Goal: Task Accomplishment & Management: Manage account settings

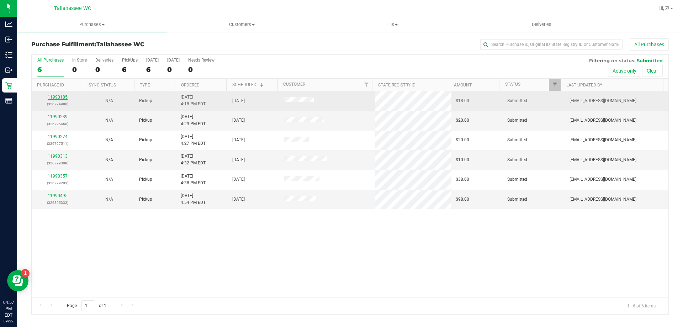
click at [53, 96] on link "11990185" at bounding box center [58, 97] width 20 height 5
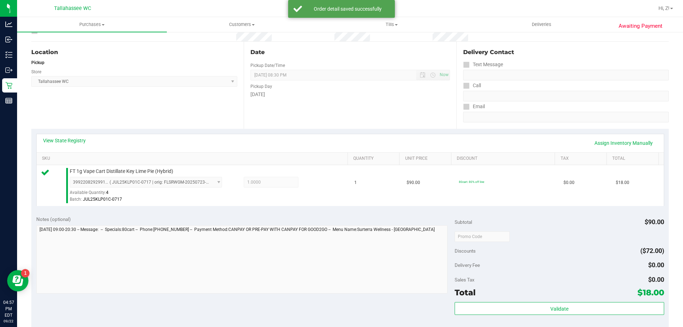
scroll to position [213, 0]
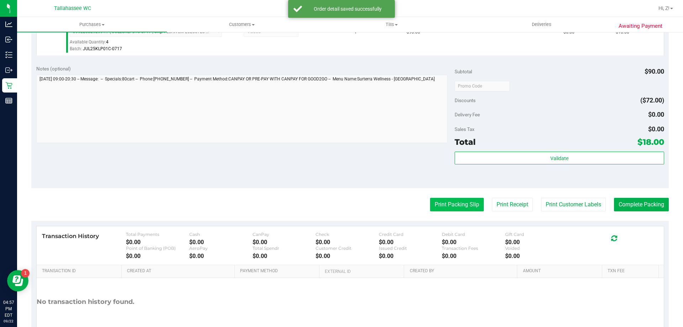
click at [460, 207] on button "Print Packing Slip" at bounding box center [457, 205] width 54 height 14
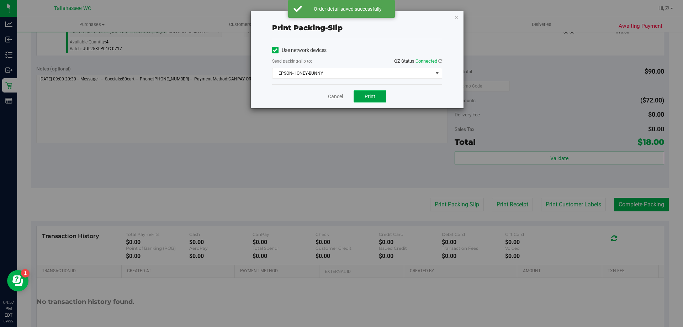
click at [373, 95] on span "Print" at bounding box center [370, 97] width 11 height 6
click at [457, 16] on icon "button" at bounding box center [456, 17] width 5 height 9
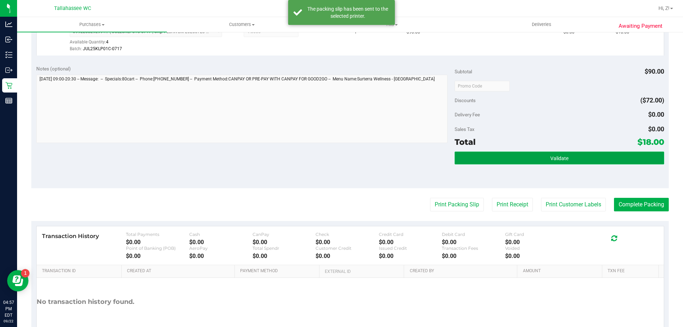
click at [494, 153] on button "Validate" at bounding box center [558, 157] width 209 height 13
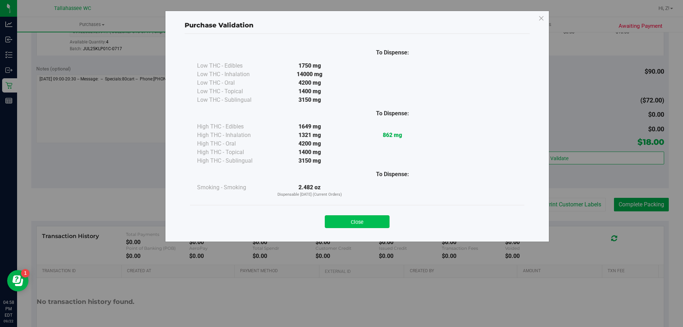
click at [368, 222] on button "Close" at bounding box center [357, 221] width 65 height 13
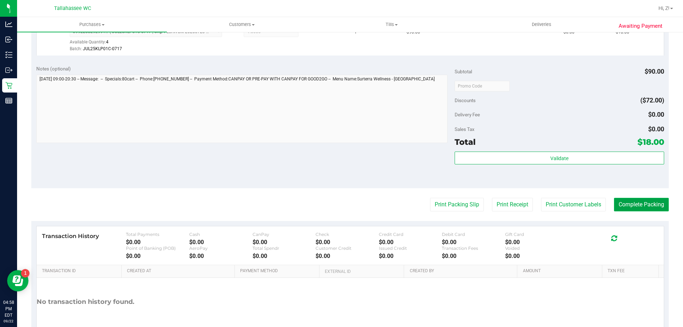
click at [643, 205] on button "Complete Packing" at bounding box center [641, 205] width 55 height 14
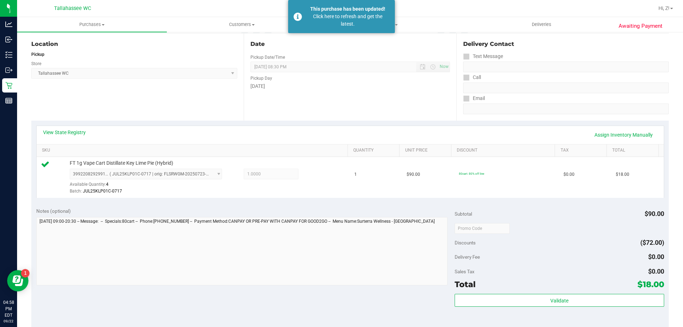
scroll to position [0, 0]
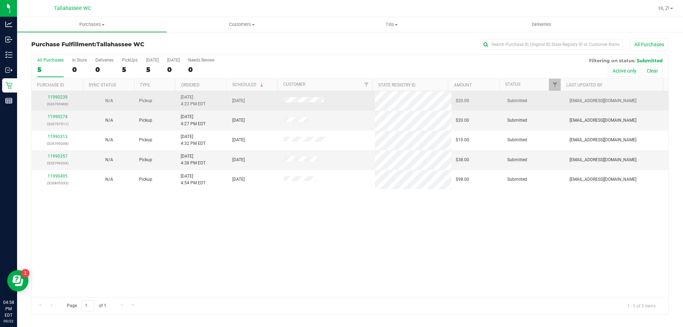
click at [73, 96] on div "11990239 (326795466)" at bounding box center [57, 101] width 43 height 14
drag, startPoint x: 69, startPoint y: 96, endPoint x: 64, endPoint y: 95, distance: 5.0
click at [67, 96] on div "11990239 (326795466)" at bounding box center [57, 101] width 43 height 14
click at [64, 95] on link "11990239" at bounding box center [58, 97] width 20 height 5
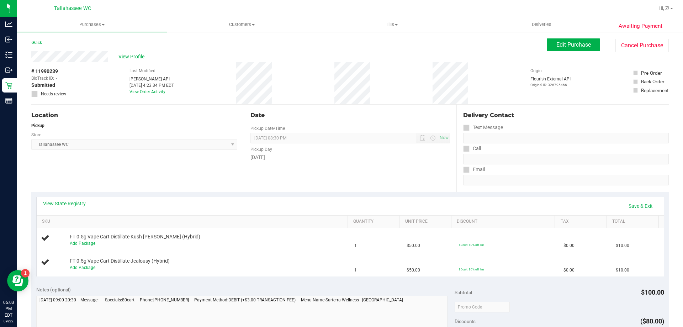
drag, startPoint x: 518, startPoint y: 207, endPoint x: 680, endPoint y: 199, distance: 162.4
click at [519, 207] on div "View State Registry Save & Exit" at bounding box center [350, 206] width 614 height 12
click at [633, 205] on link "Save & Exit" at bounding box center [640, 206] width 33 height 12
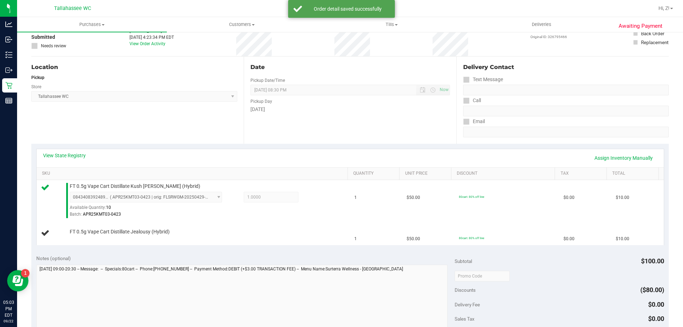
scroll to position [107, 0]
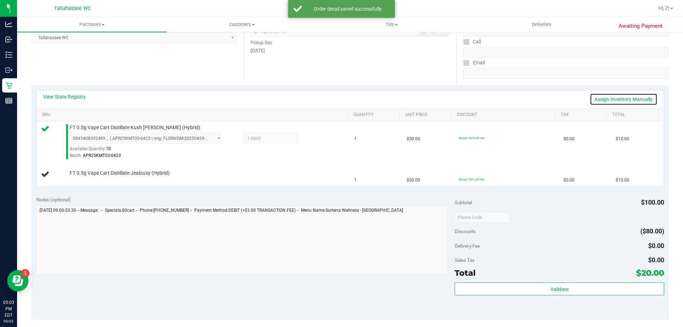
click at [596, 100] on link "Assign Inventory Manually" at bounding box center [624, 99] width 68 height 12
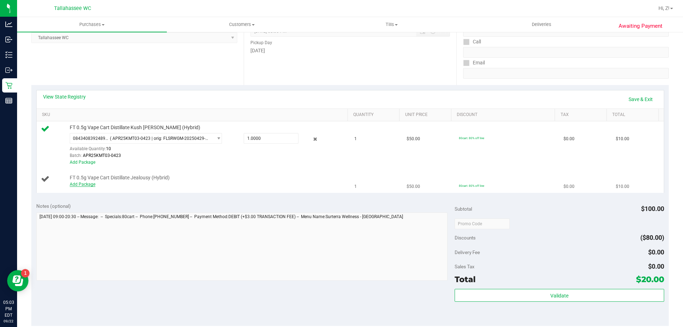
click at [70, 186] on link "Add Package" at bounding box center [83, 184] width 26 height 5
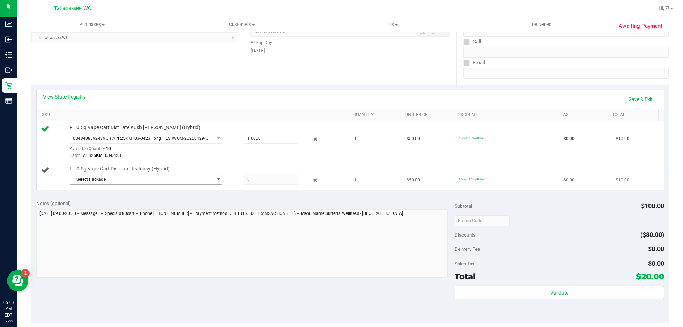
click at [131, 181] on span "Select Package" at bounding box center [141, 179] width 143 height 10
click at [143, 211] on span "( MAY25JEL01B-0512 | orig: FLSRWGM-20250519-2496 )" at bounding box center [169, 208] width 109 height 5
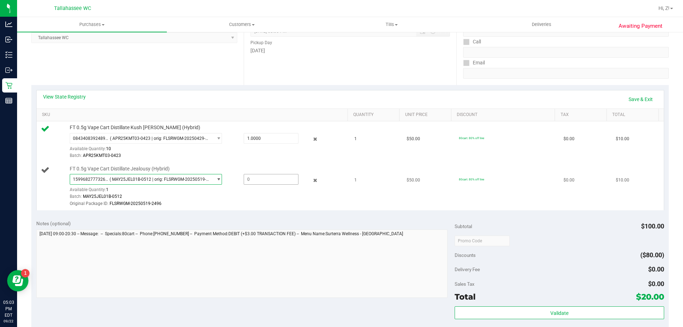
click at [279, 180] on span at bounding box center [271, 179] width 55 height 11
type input "1"
type input "1.0000"
click at [290, 196] on div "Batch: MAY25JEL01B-0512" at bounding box center [207, 196] width 275 height 7
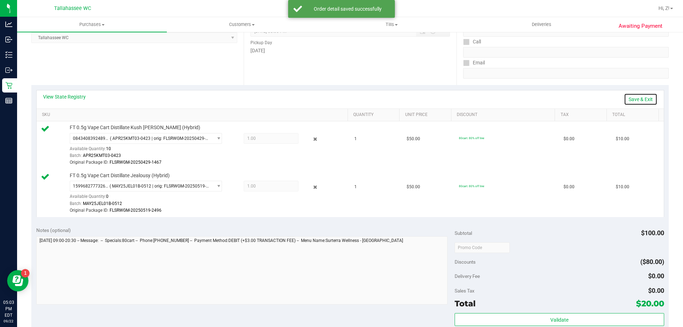
click at [638, 98] on link "Save & Exit" at bounding box center [640, 99] width 33 height 12
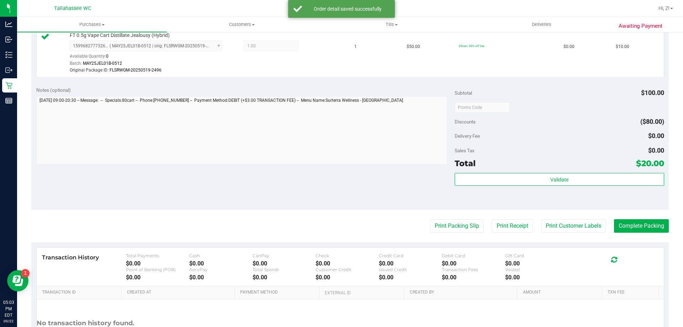
scroll to position [249, 0]
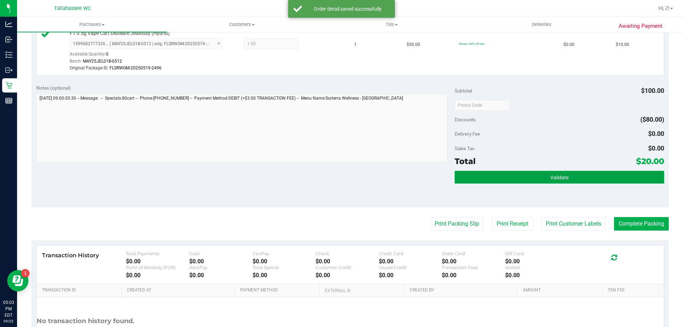
click at [543, 179] on button "Validate" at bounding box center [558, 177] width 209 height 13
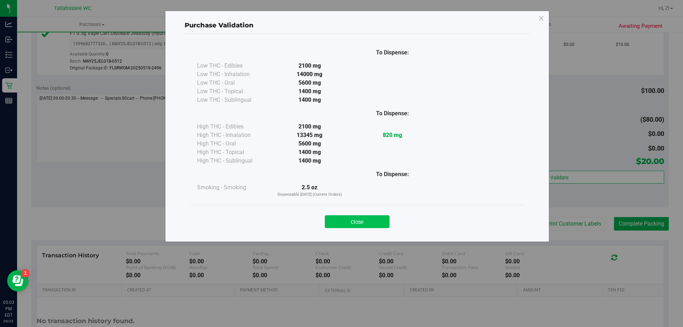
click at [372, 216] on button "Close" at bounding box center [357, 221] width 65 height 13
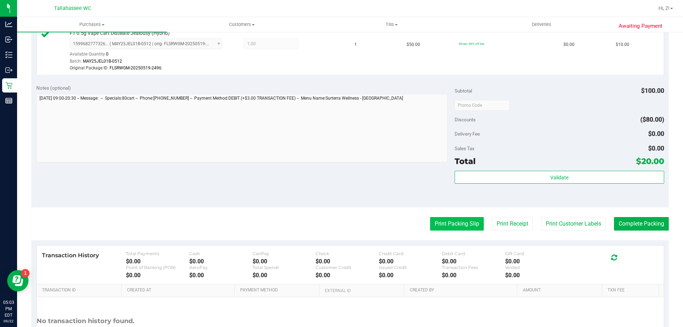
click at [432, 224] on button "Print Packing Slip" at bounding box center [457, 224] width 54 height 14
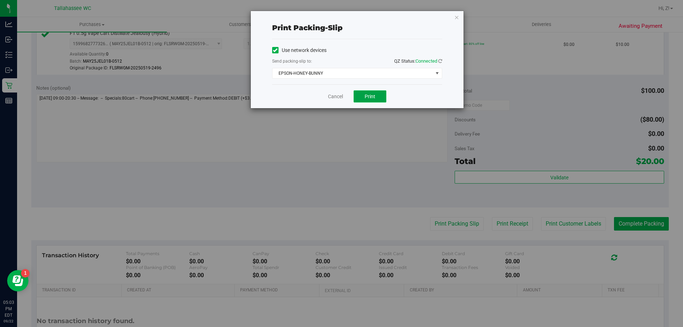
click at [372, 96] on span "Print" at bounding box center [370, 97] width 11 height 6
click at [456, 16] on icon "button" at bounding box center [456, 17] width 5 height 9
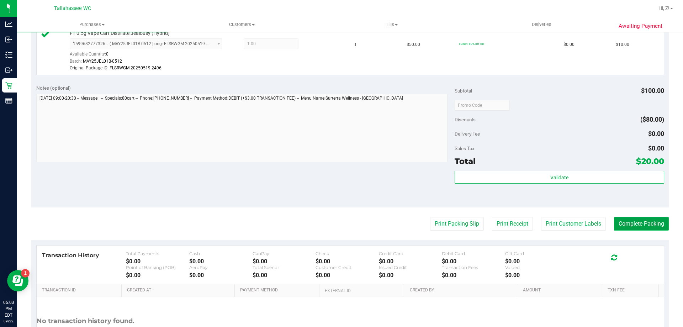
click at [633, 225] on button "Complete Packing" at bounding box center [641, 224] width 55 height 14
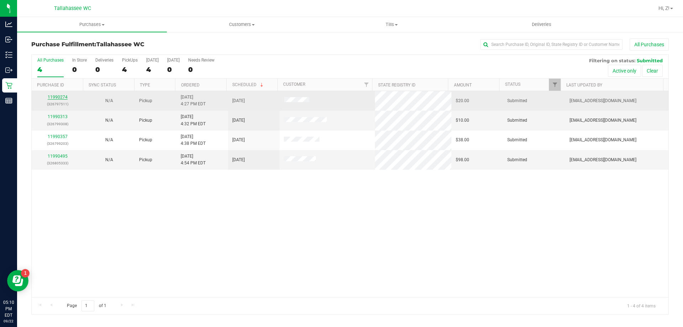
click at [62, 95] on link "11990274" at bounding box center [58, 97] width 20 height 5
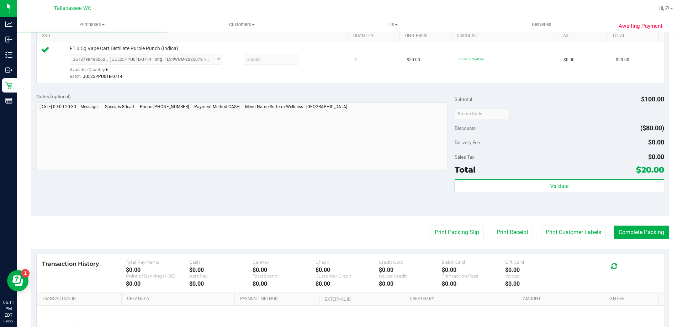
scroll to position [255, 0]
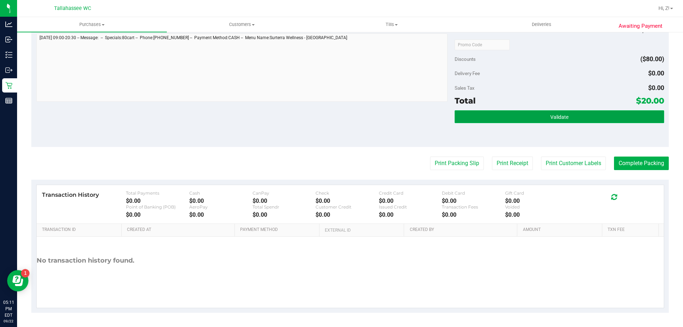
click at [550, 120] on button "Validate" at bounding box center [558, 116] width 209 height 13
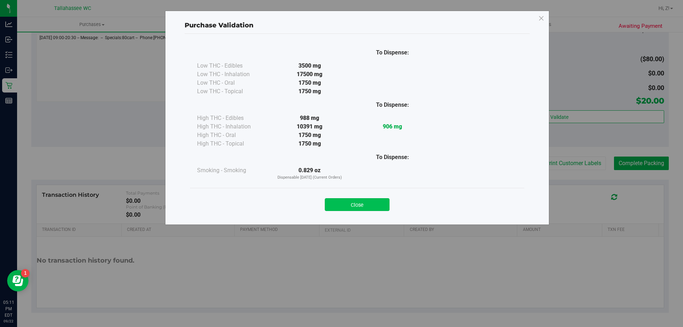
click at [342, 204] on button "Close" at bounding box center [357, 204] width 65 height 13
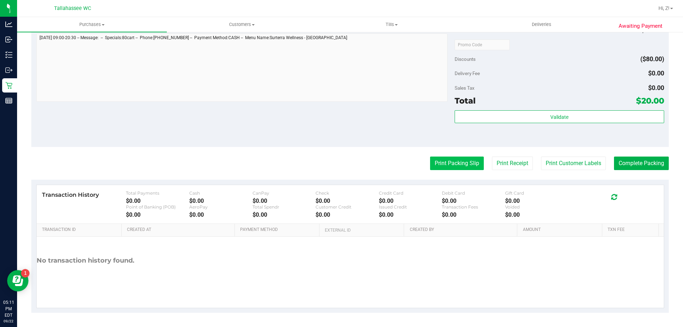
click at [459, 162] on button "Print Packing Slip" at bounding box center [457, 163] width 54 height 14
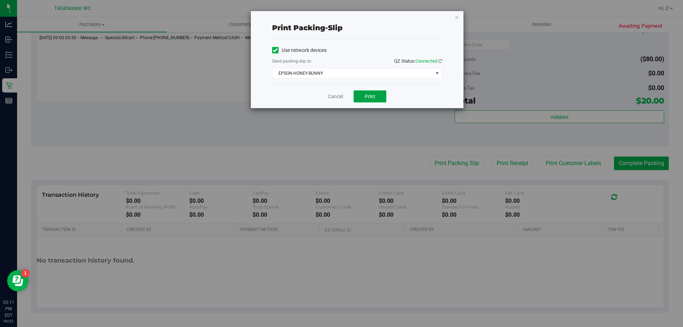
click at [371, 96] on span "Print" at bounding box center [370, 97] width 11 height 6
click at [458, 14] on icon "button" at bounding box center [456, 17] width 5 height 9
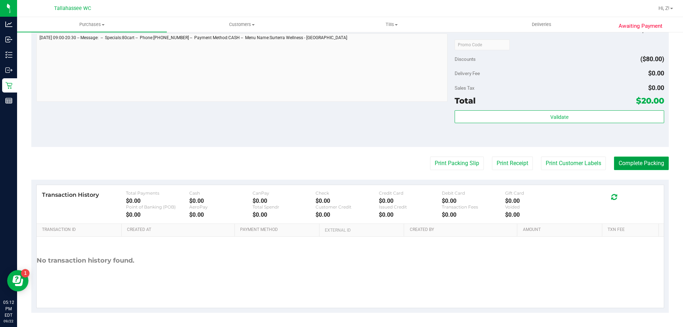
click at [634, 165] on button "Complete Packing" at bounding box center [641, 163] width 55 height 14
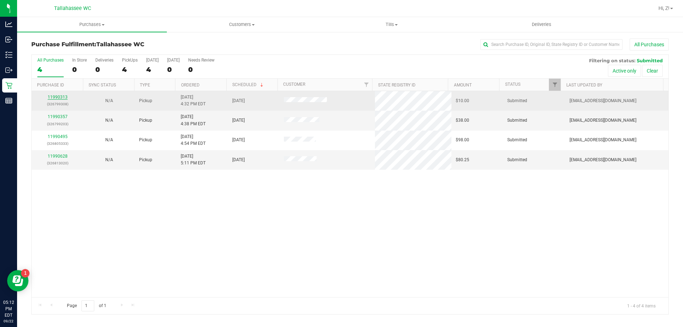
click at [63, 96] on link "11990313" at bounding box center [58, 97] width 20 height 5
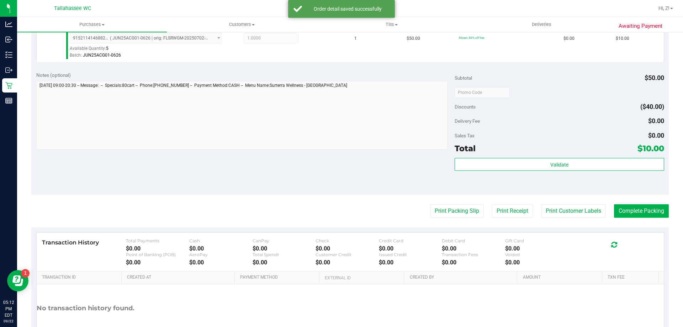
scroll to position [213, 0]
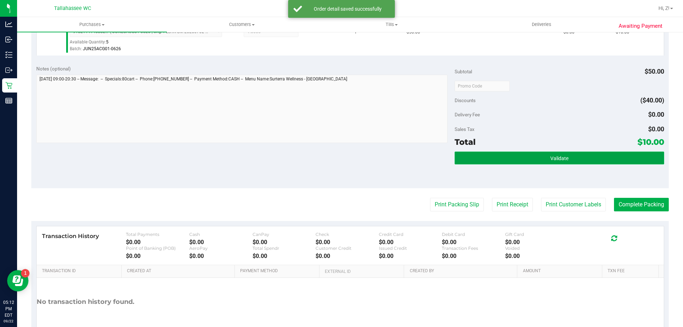
click at [484, 160] on button "Validate" at bounding box center [558, 157] width 209 height 13
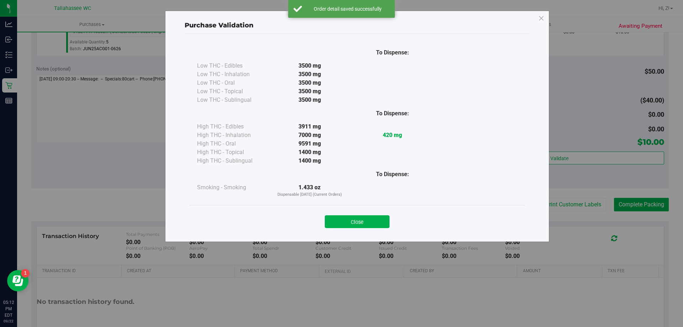
click at [356, 212] on div "Close" at bounding box center [357, 220] width 324 height 18
click at [355, 222] on button "Close" at bounding box center [357, 221] width 65 height 13
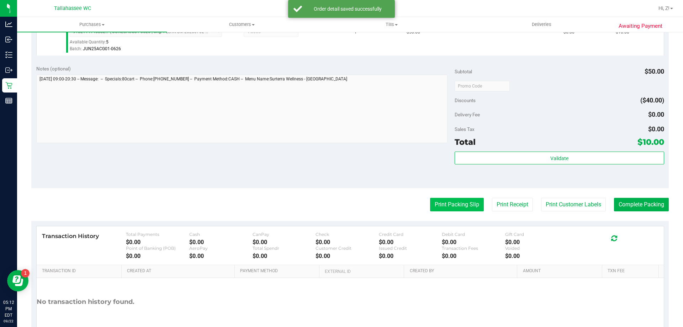
click at [430, 202] on button "Print Packing Slip" at bounding box center [457, 205] width 54 height 14
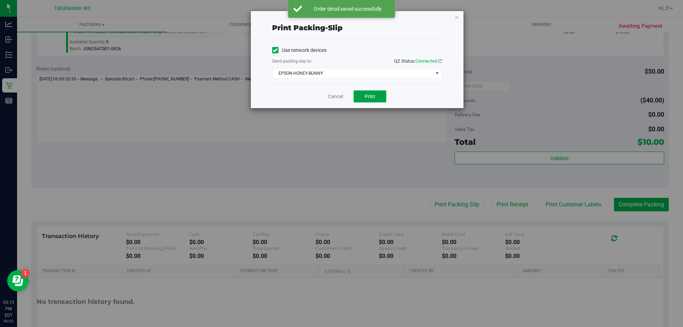
click at [367, 100] on button "Print" at bounding box center [369, 96] width 33 height 12
click at [630, 206] on div "Print packing-slip Use network devices Send packing-slip to: QZ Status: Connect…" at bounding box center [344, 163] width 688 height 327
click at [456, 18] on icon "button" at bounding box center [456, 17] width 5 height 9
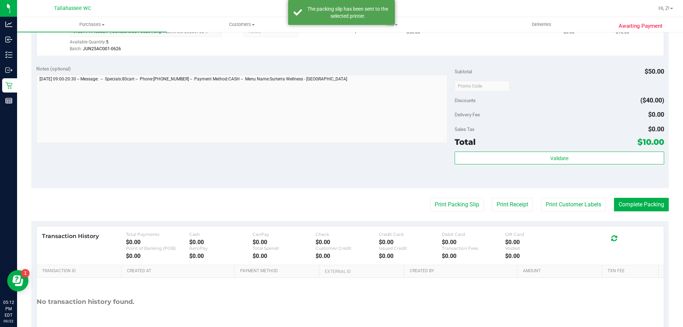
click at [638, 197] on purchase-details "Back Edit Purchase Cancel Purchase View Profile # 11990313 BioTrack ID: - Submi…" at bounding box center [349, 89] width 637 height 529
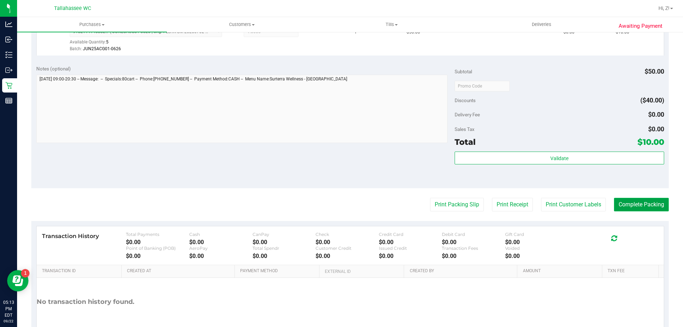
click at [618, 204] on button "Complete Packing" at bounding box center [641, 205] width 55 height 14
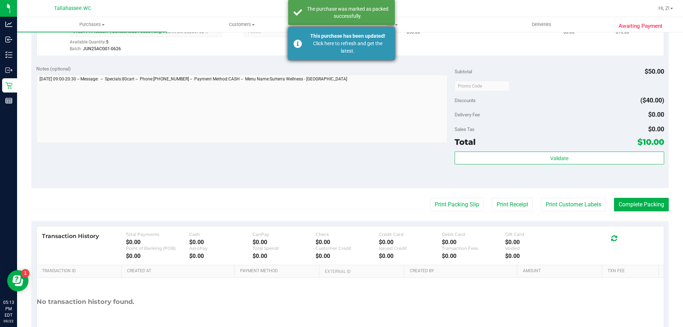
click at [325, 43] on div "Click here to refresh and get the latest." at bounding box center [348, 47] width 84 height 15
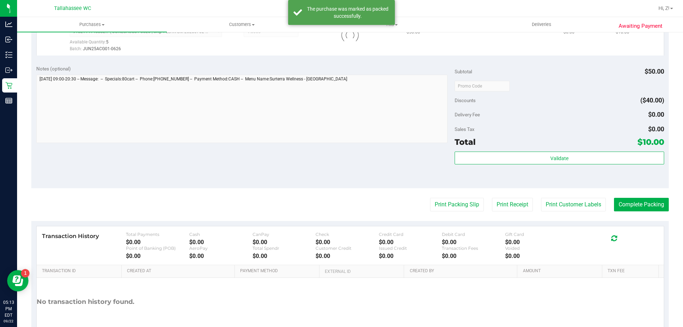
scroll to position [202, 0]
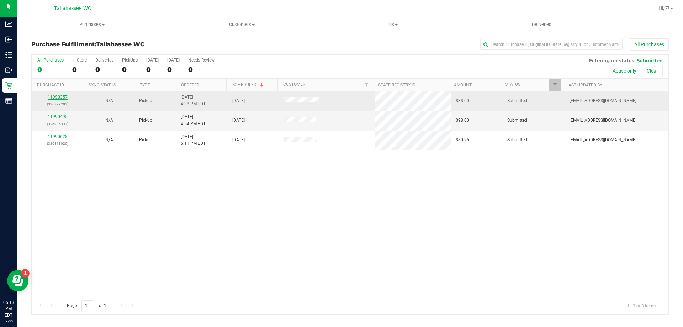
click at [54, 95] on link "11990357" at bounding box center [58, 97] width 20 height 5
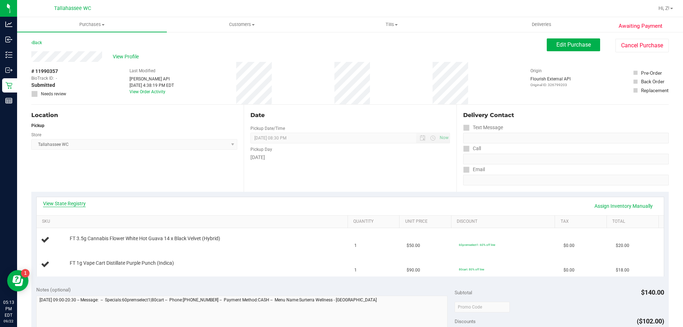
click at [80, 200] on link "View State Registry" at bounding box center [64, 203] width 43 height 7
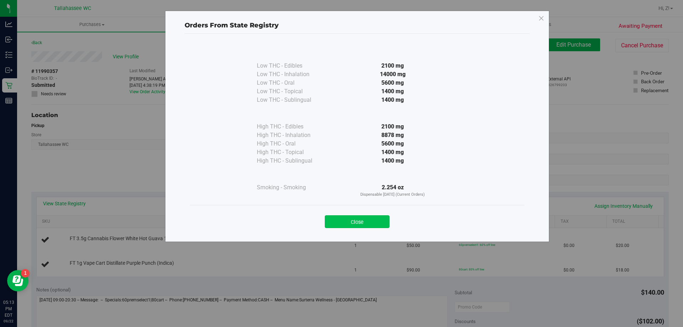
click at [336, 227] on button "Close" at bounding box center [357, 221] width 65 height 13
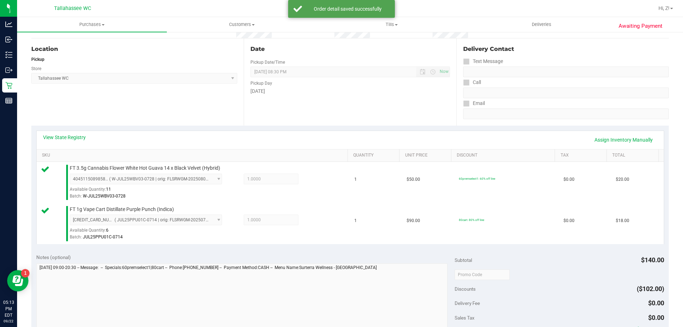
scroll to position [178, 0]
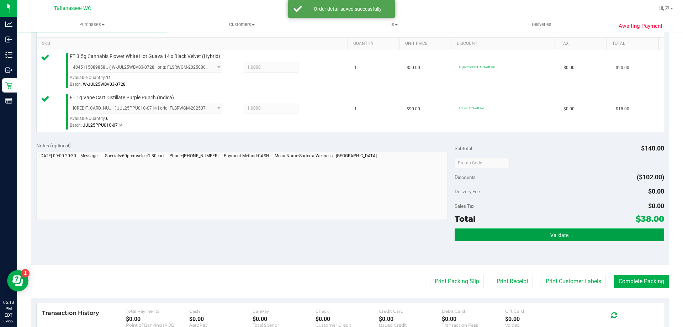
click at [480, 237] on button "Validate" at bounding box center [558, 234] width 209 height 13
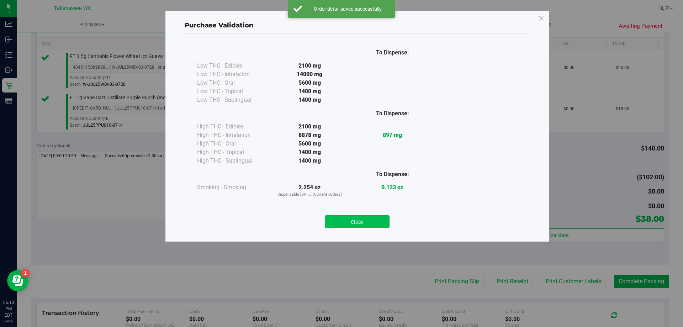
click at [352, 217] on button "Close" at bounding box center [357, 221] width 65 height 13
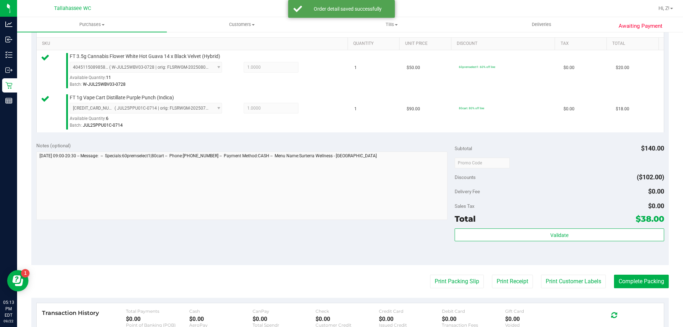
click at [434, 274] on purchase-details "Back Edit Purchase Cancel Purchase View Profile # 11990357 BioTrack ID: - Submi…" at bounding box center [349, 146] width 637 height 570
click at [434, 280] on button "Print Packing Slip" at bounding box center [457, 282] width 54 height 14
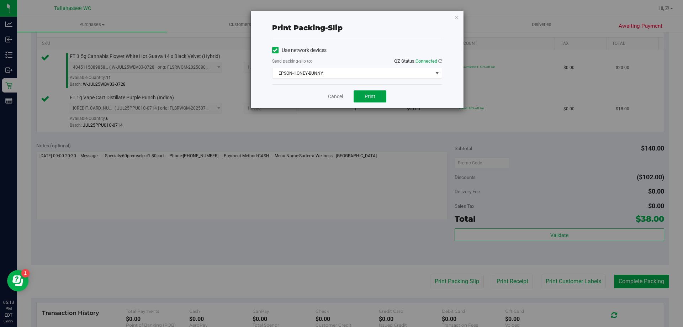
click at [374, 99] on button "Print" at bounding box center [369, 96] width 33 height 12
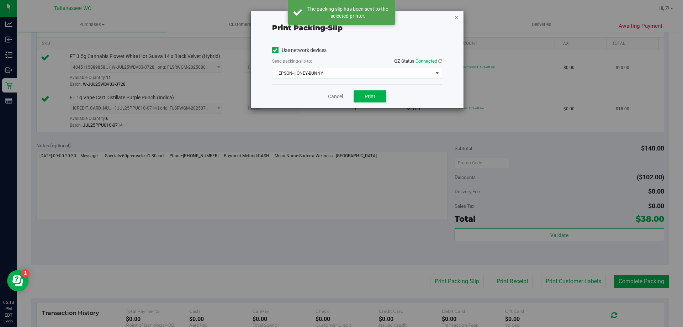
click at [457, 17] on icon "button" at bounding box center [456, 17] width 5 height 9
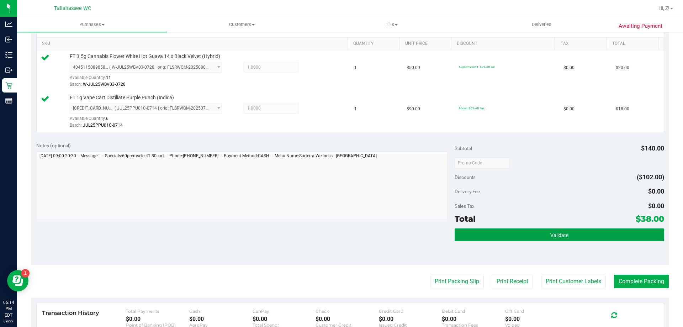
click at [572, 233] on button "Validate" at bounding box center [558, 234] width 209 height 13
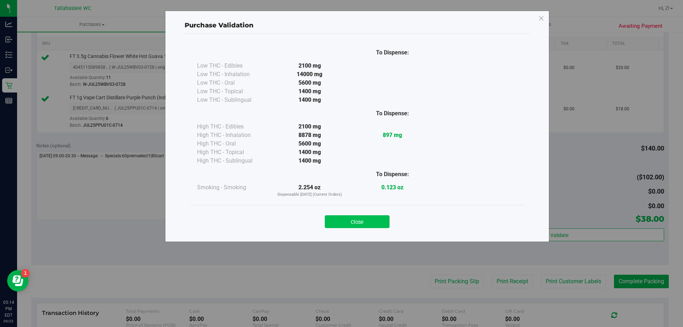
click at [375, 216] on button "Close" at bounding box center [357, 221] width 65 height 13
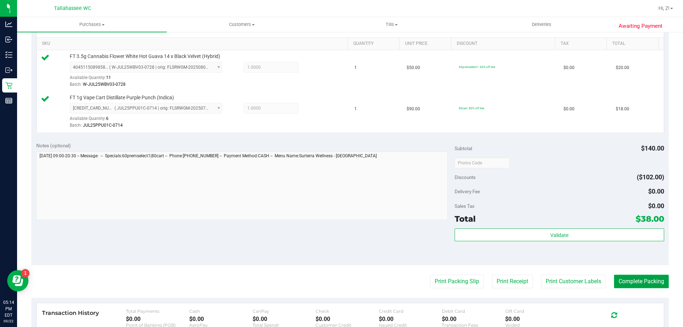
click at [614, 276] on button "Complete Packing" at bounding box center [641, 282] width 55 height 14
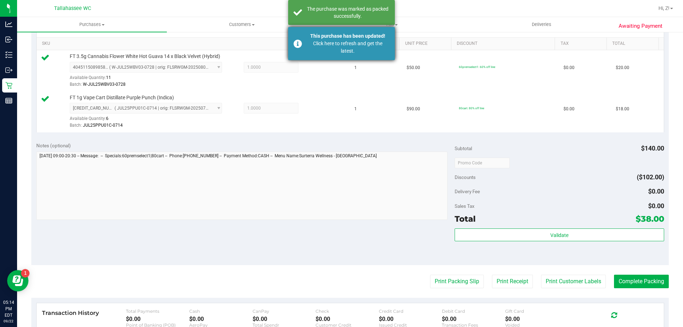
click at [352, 42] on div "Click here to refresh and get the latest." at bounding box center [348, 47] width 84 height 15
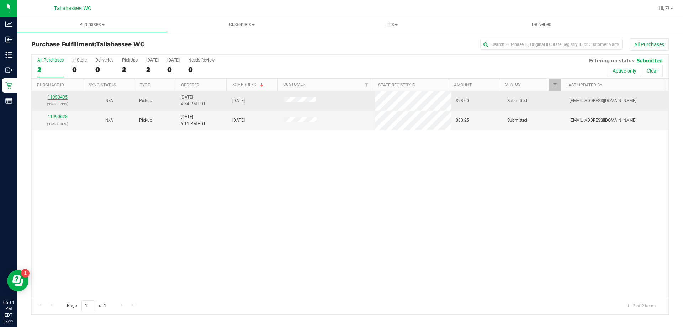
click at [59, 99] on link "11990495" at bounding box center [58, 97] width 20 height 5
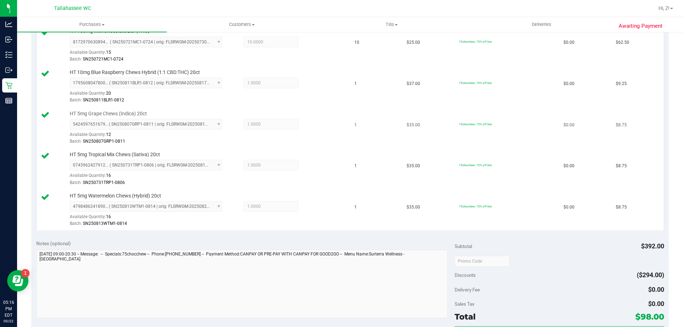
scroll to position [249, 0]
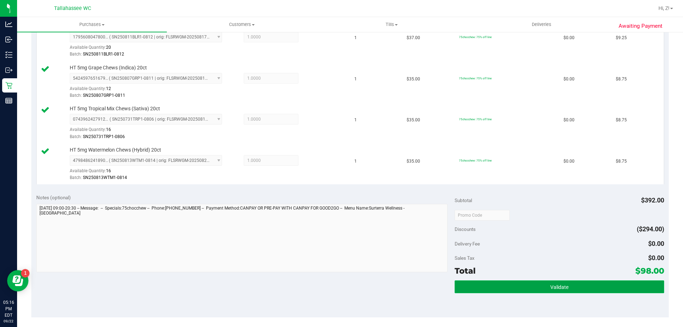
click at [571, 282] on button "Validate" at bounding box center [558, 286] width 209 height 13
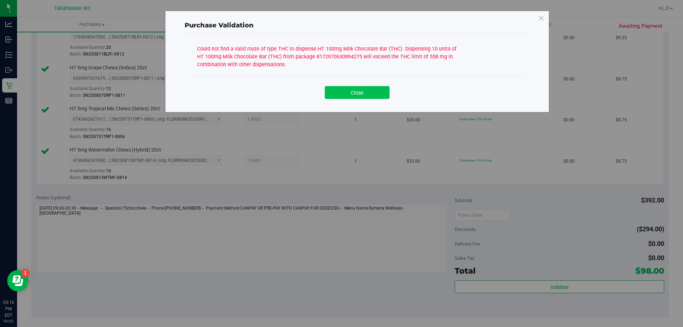
click at [374, 96] on button "Close" at bounding box center [357, 92] width 65 height 13
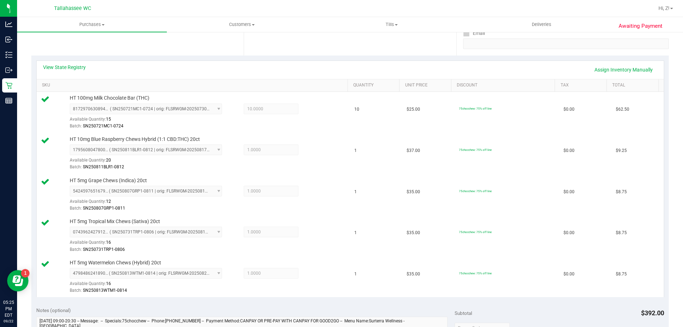
scroll to position [71, 0]
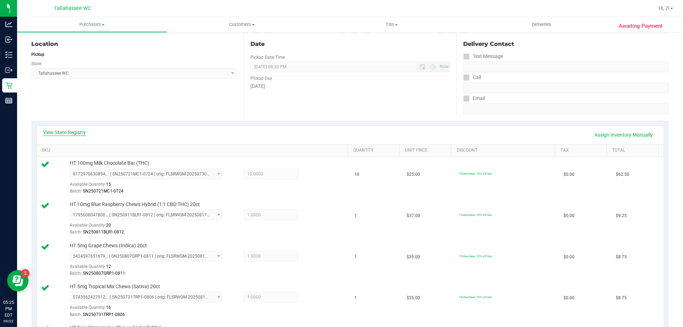
click at [71, 132] on link "View State Registry" at bounding box center [64, 132] width 43 height 7
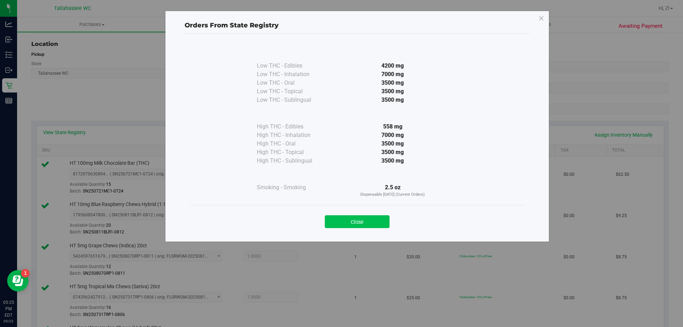
click at [341, 219] on button "Close" at bounding box center [357, 221] width 65 height 13
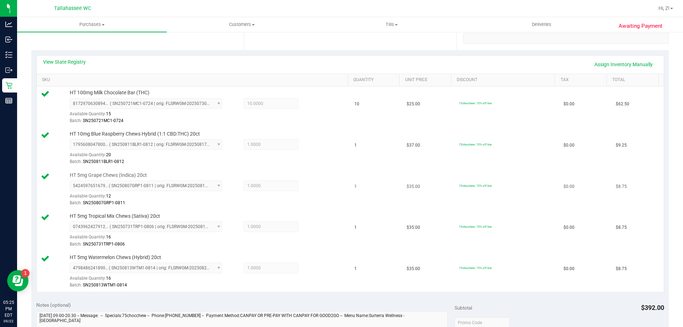
scroll to position [107, 0]
